Goal: Task Accomplishment & Management: Complete application form

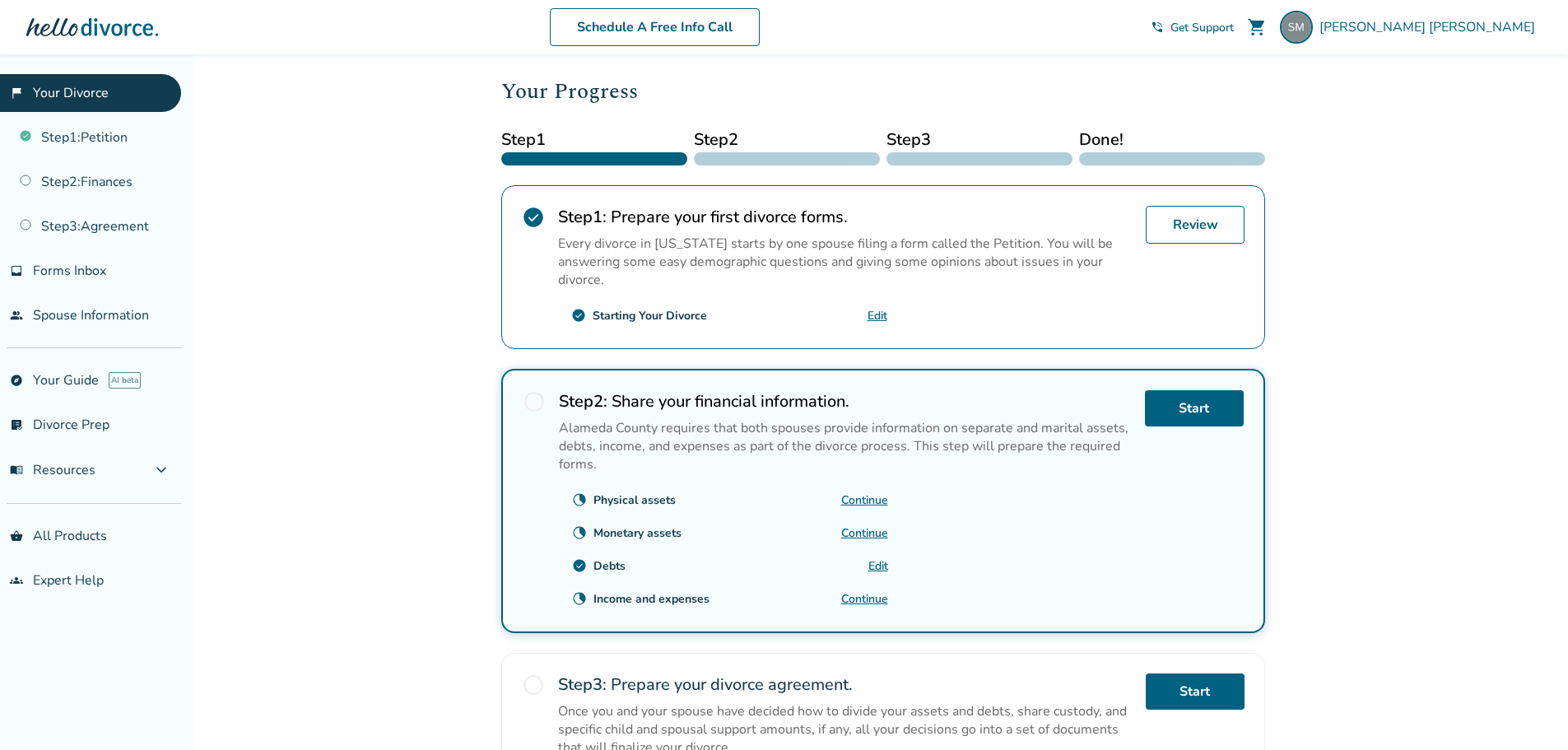
scroll to position [329, 0]
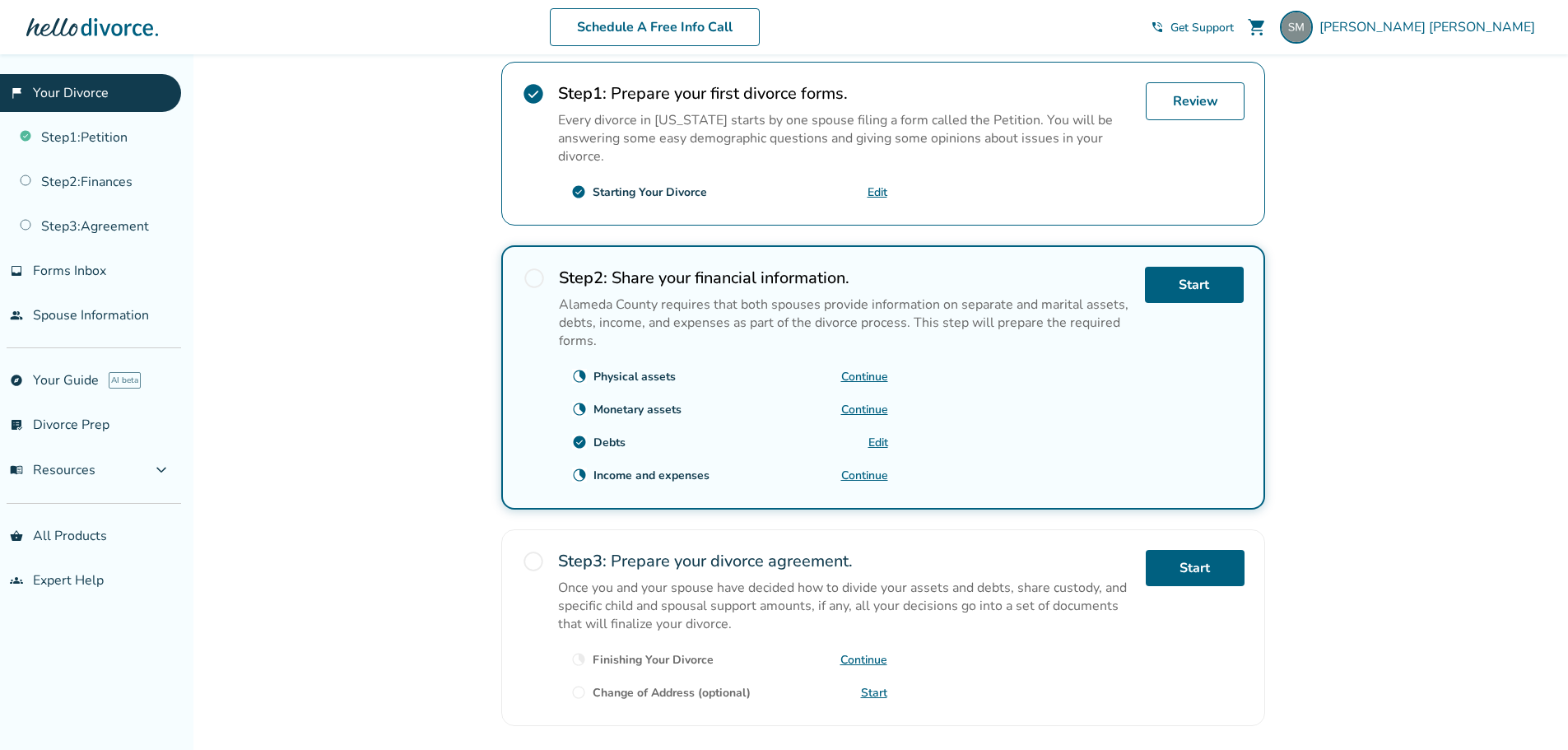
click at [859, 409] on link "Continue" at bounding box center [865, 410] width 47 height 16
click at [1485, 436] on div "Added to cart Stacy , welcome to your divorce platform. Your Plan: Pro Your For…" at bounding box center [784, 296] width 1568 height 1142
click at [869, 374] on link "Continue" at bounding box center [865, 376] width 47 height 16
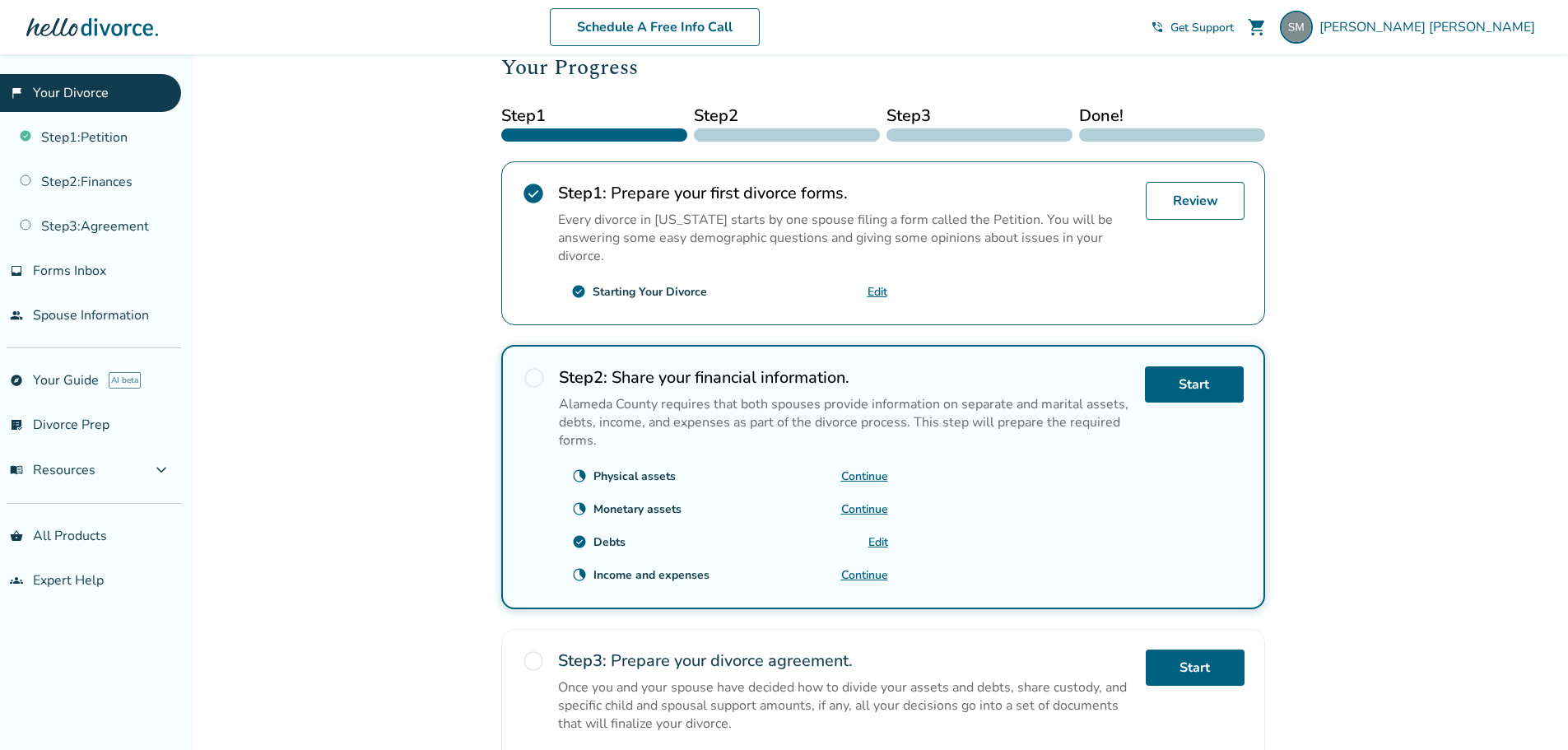
scroll to position [329, 0]
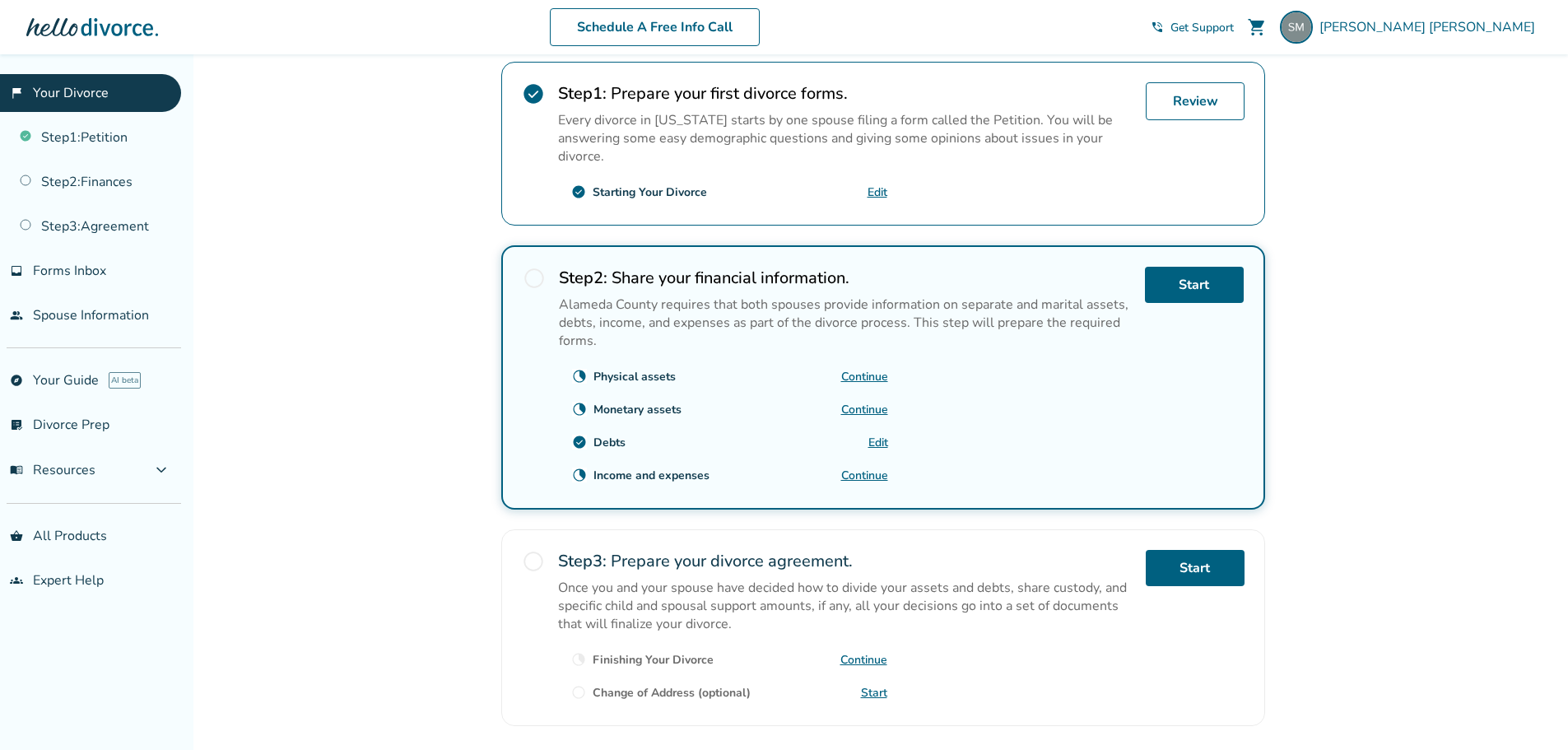
click at [855, 473] on link "Continue" at bounding box center [865, 475] width 47 height 16
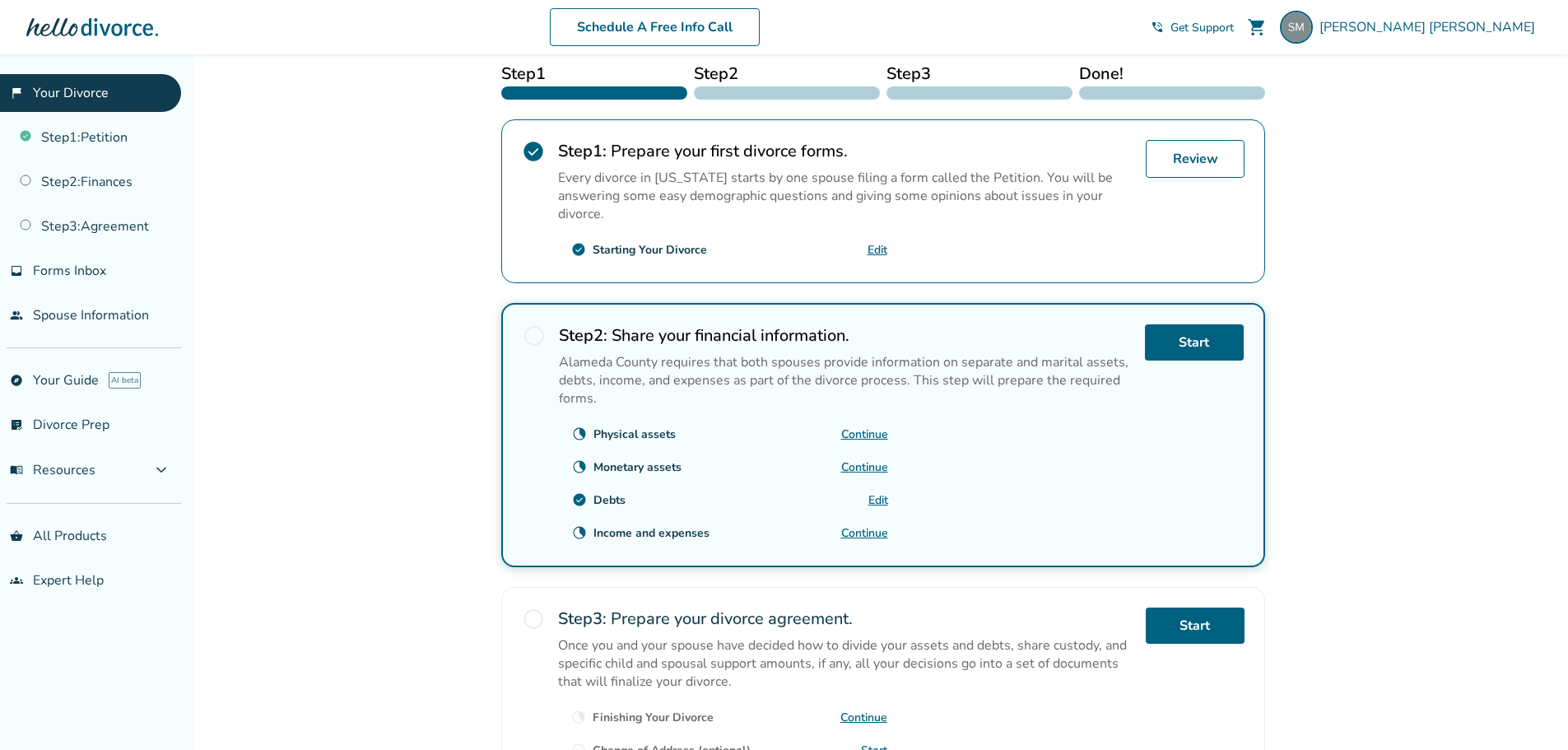
scroll to position [0, 0]
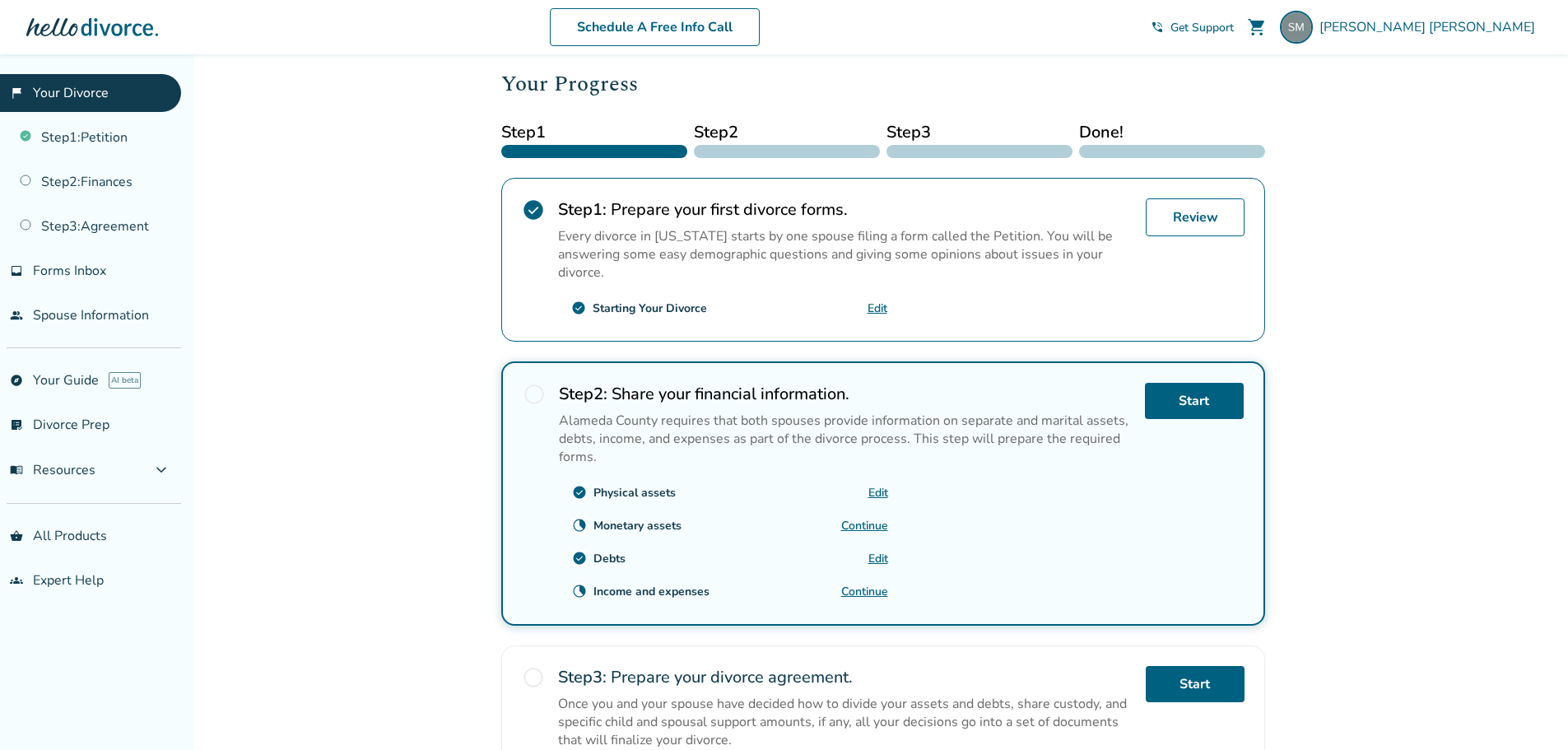
scroll to position [215, 0]
click at [855, 526] on link "Continue" at bounding box center [865, 524] width 47 height 16
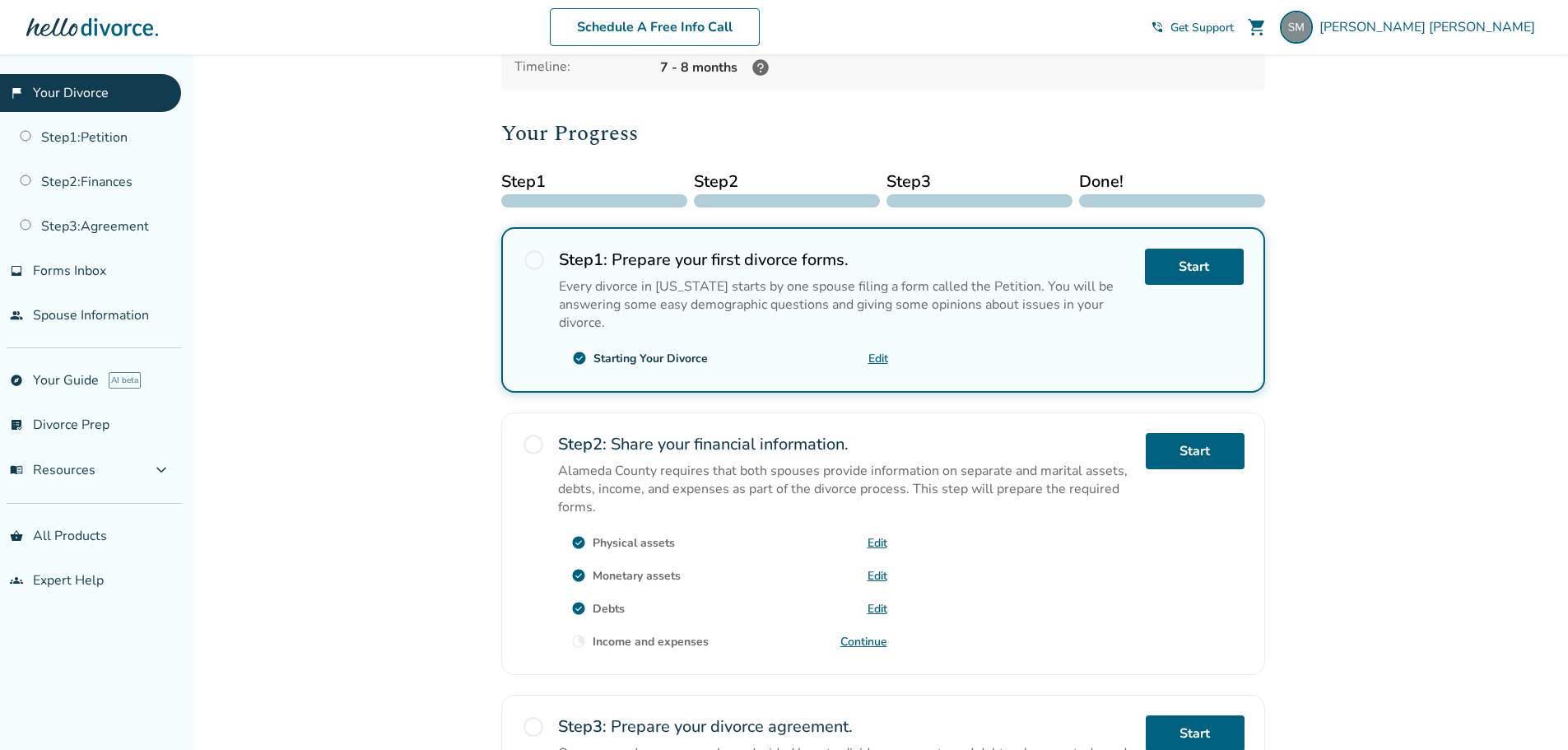
scroll to position [273, 0]
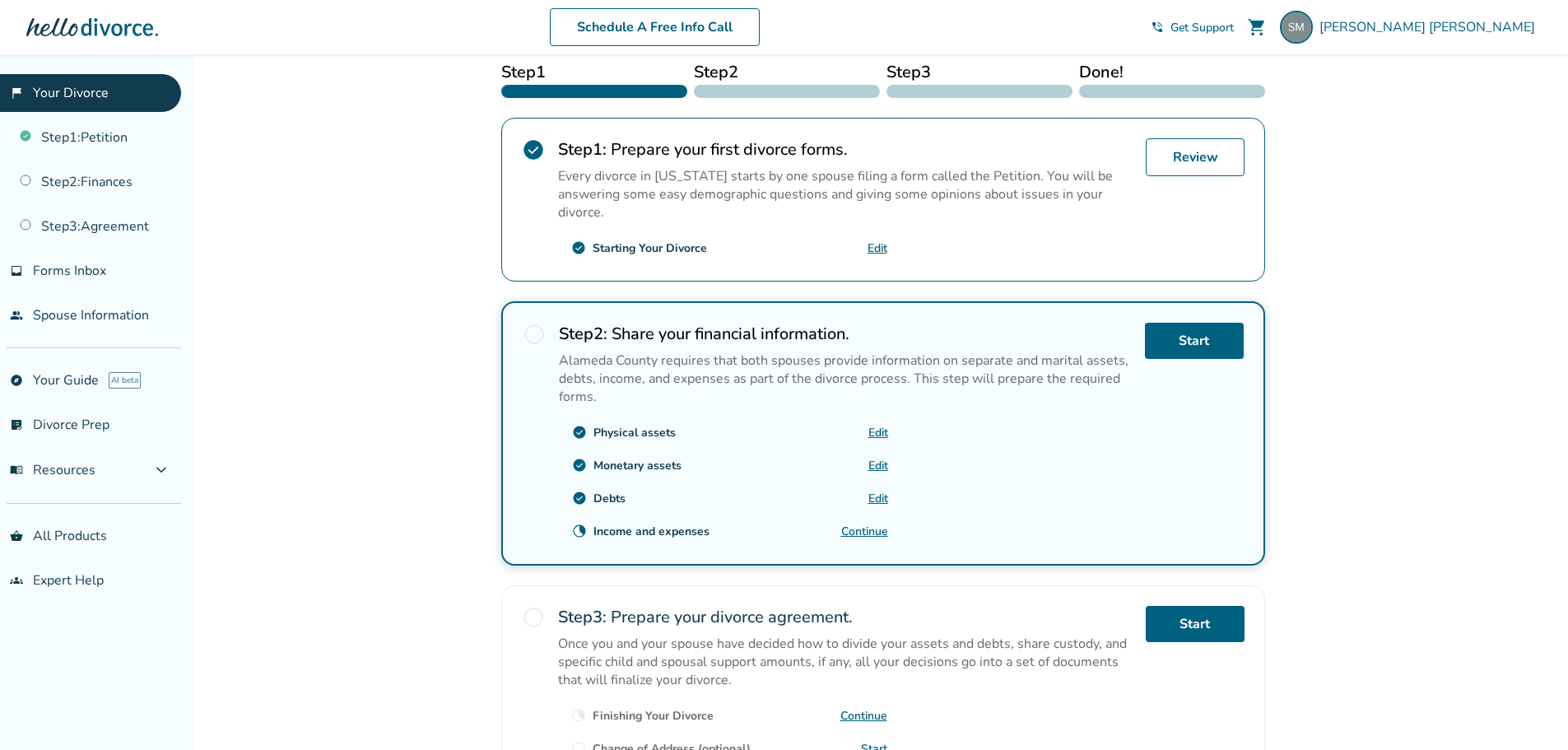
click at [879, 497] on link "Edit" at bounding box center [878, 498] width 20 height 16
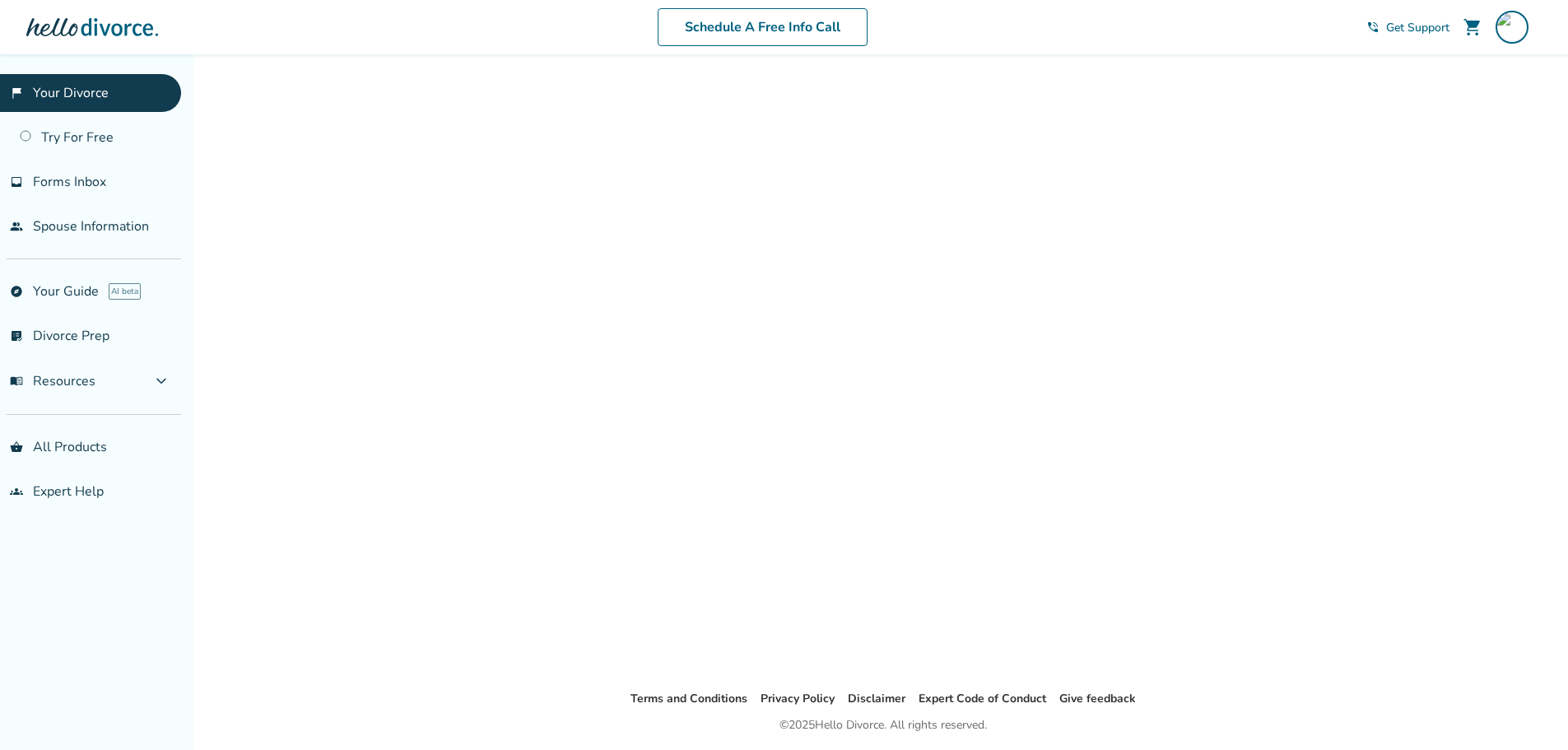
click at [754, 233] on div at bounding box center [883, 371] width 764 height 582
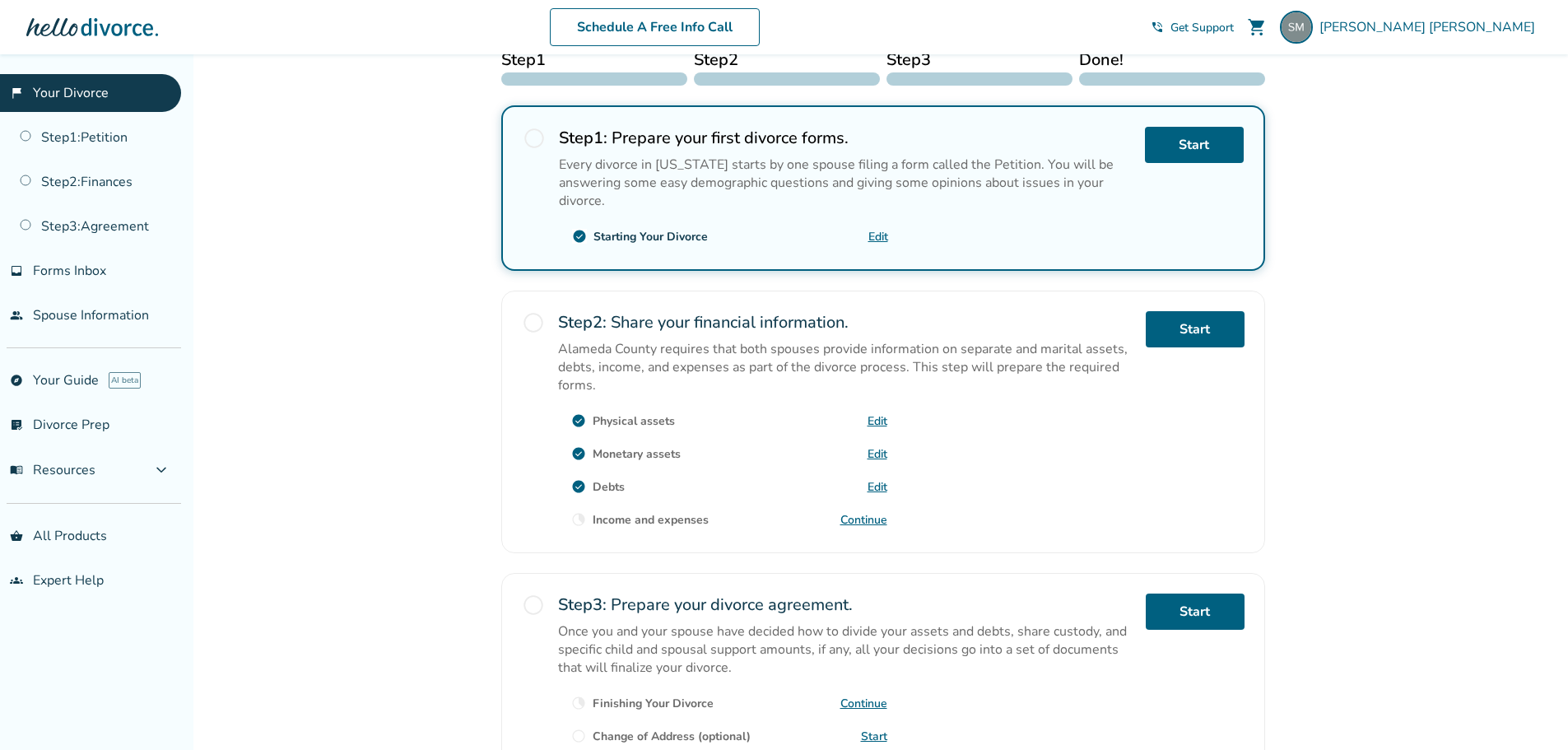
scroll to position [304, 0]
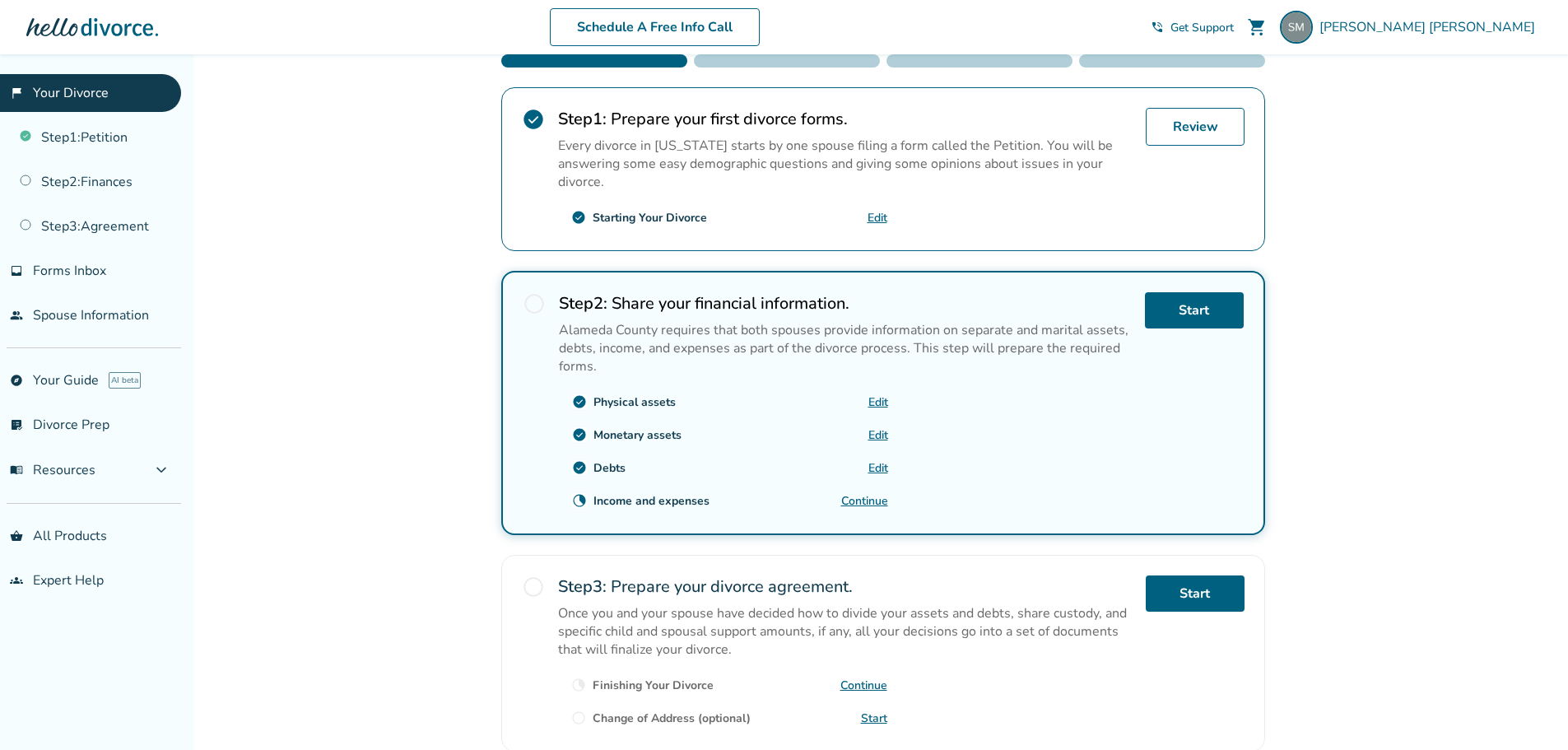
click at [867, 497] on link "Continue" at bounding box center [865, 500] width 47 height 16
